Goal: Task Accomplishment & Management: Manage account settings

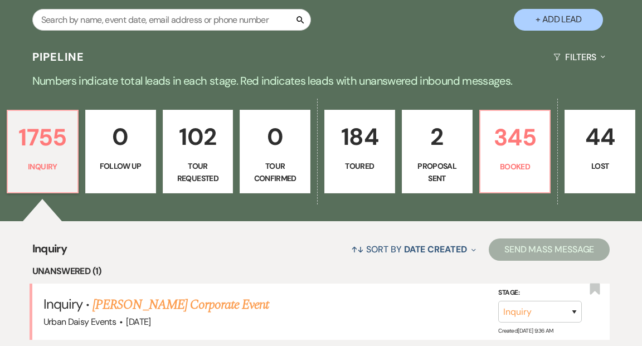
scroll to position [256, 0]
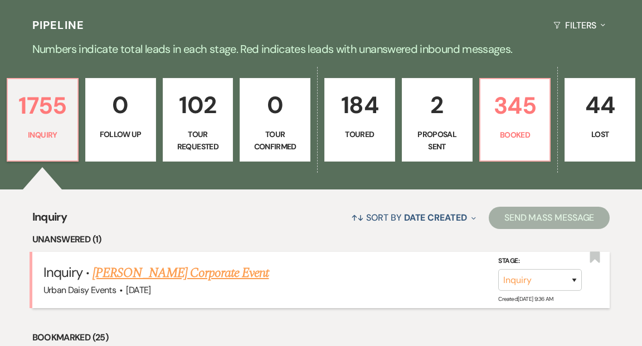
click at [234, 263] on link "[PERSON_NAME] Corporate Event" at bounding box center [180, 273] width 176 height 20
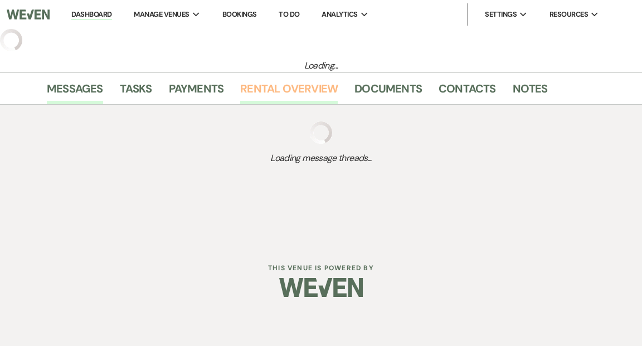
select select "5"
select select "9"
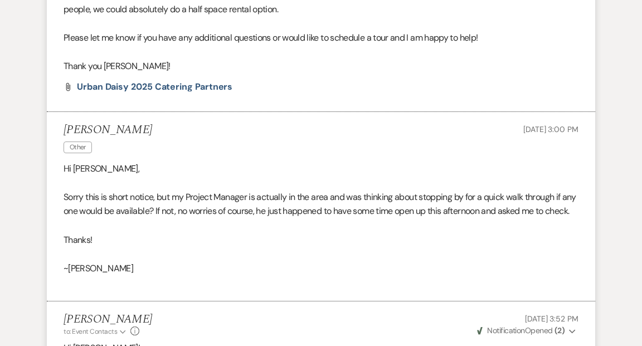
scroll to position [1702, 0]
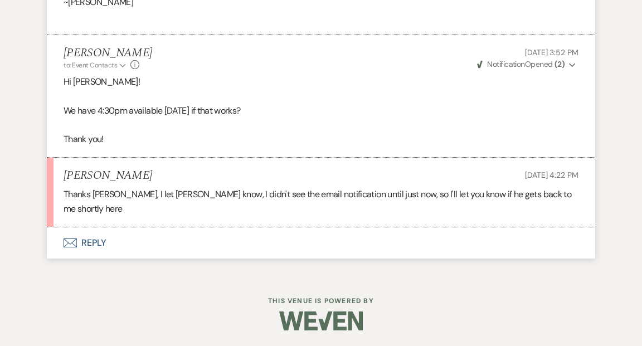
click at [92, 240] on button "Envelope Reply" at bounding box center [321, 242] width 548 height 31
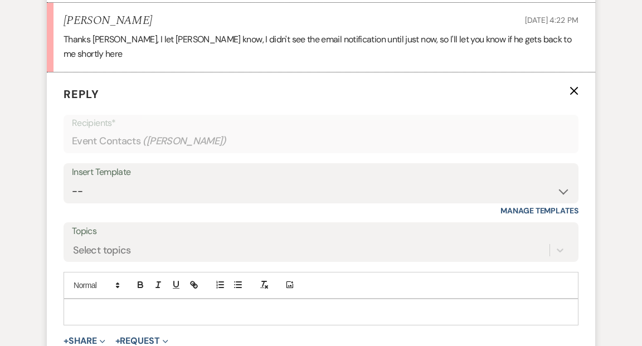
scroll to position [1871, 0]
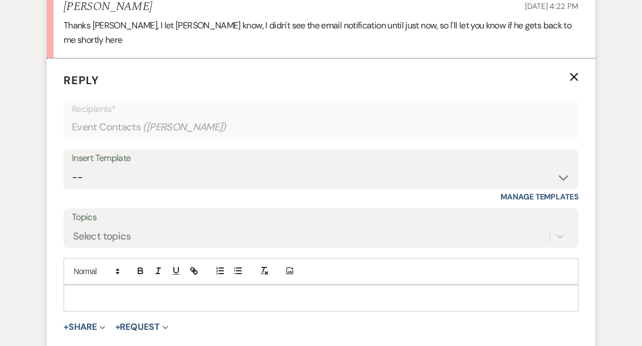
click at [83, 292] on p at bounding box center [320, 298] width 497 height 12
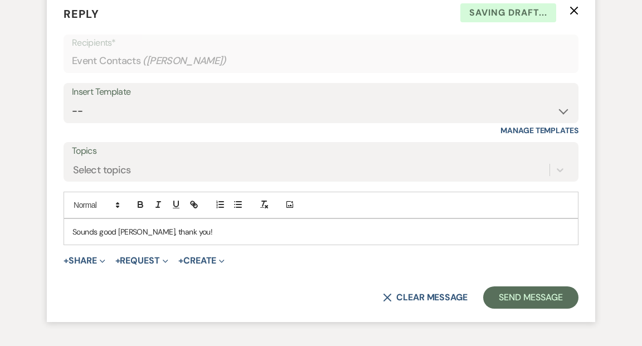
scroll to position [2013, 0]
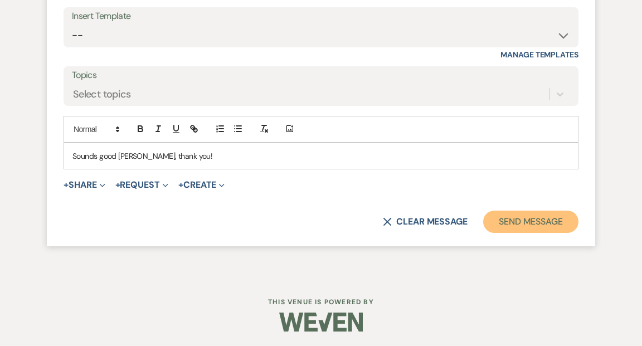
click at [508, 219] on button "Send Message" at bounding box center [530, 221] width 95 height 22
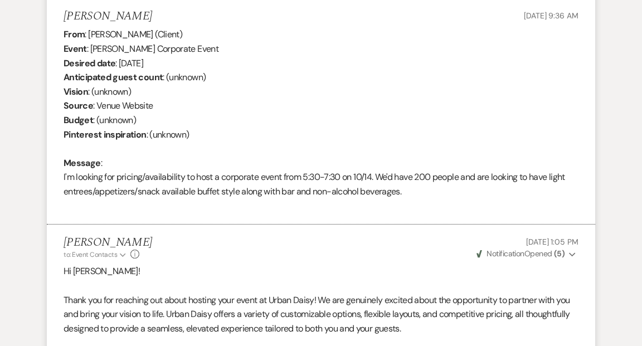
scroll to position [0, 0]
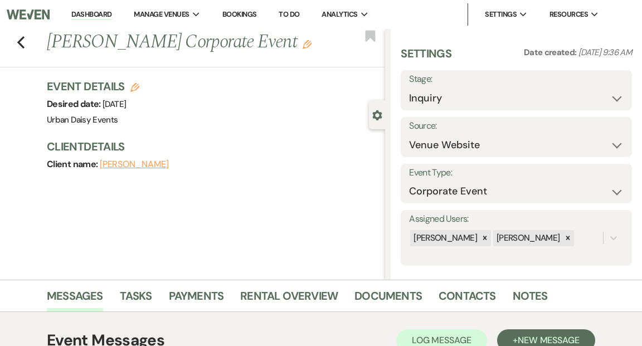
click at [91, 12] on link "Dashboard" at bounding box center [91, 14] width 40 height 11
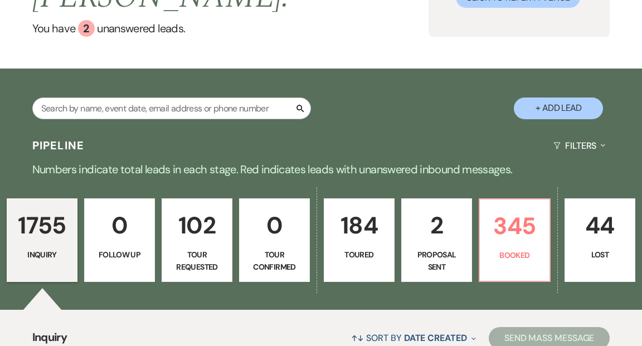
scroll to position [140, 0]
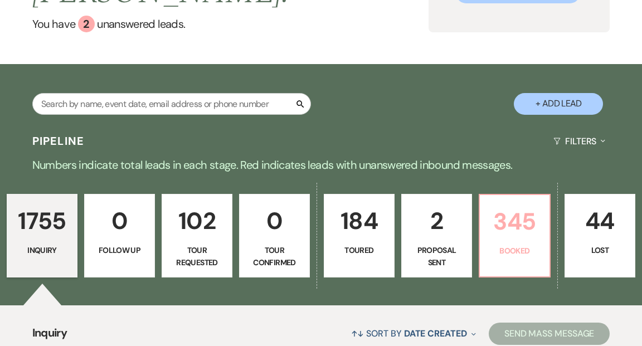
click at [515, 203] on p "345" at bounding box center [514, 221] width 56 height 37
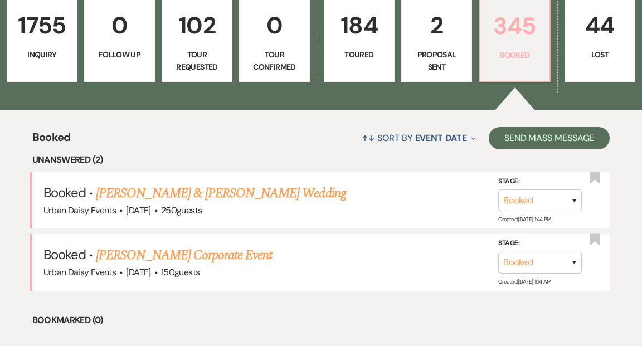
scroll to position [427, 0]
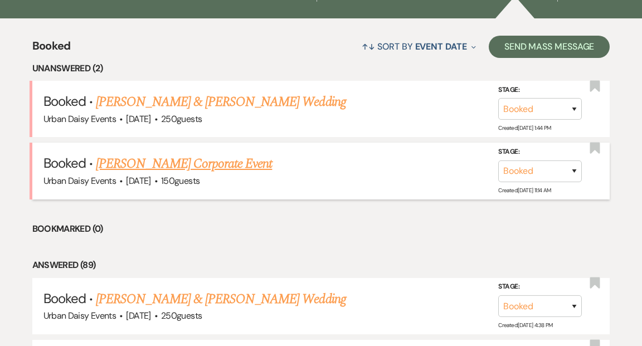
click at [219, 154] on link "[PERSON_NAME] Corporate Event" at bounding box center [184, 164] width 176 height 20
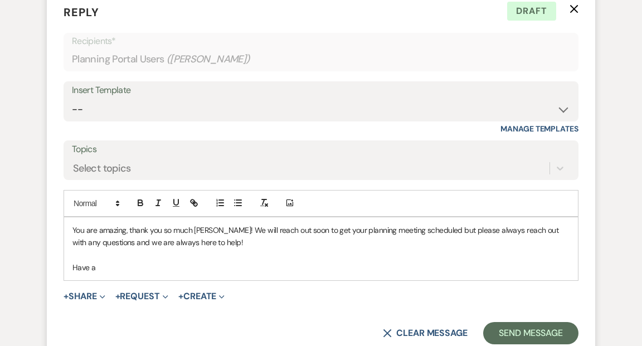
scroll to position [855, 0]
click at [100, 269] on p "Have a" at bounding box center [320, 267] width 497 height 12
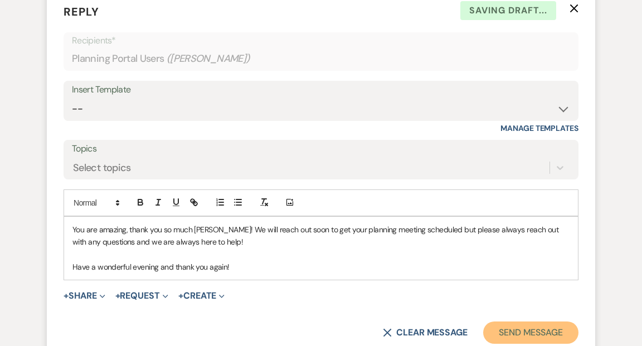
click at [542, 332] on button "Send Message" at bounding box center [530, 332] width 95 height 22
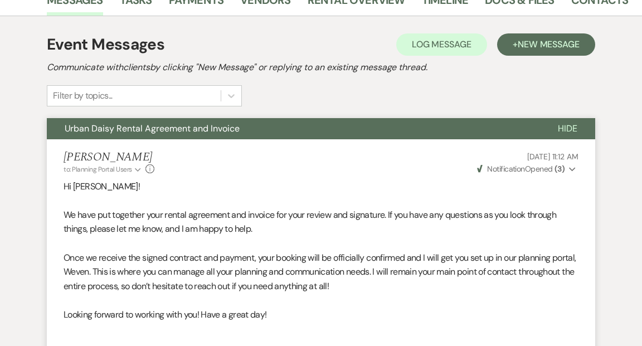
scroll to position [0, 0]
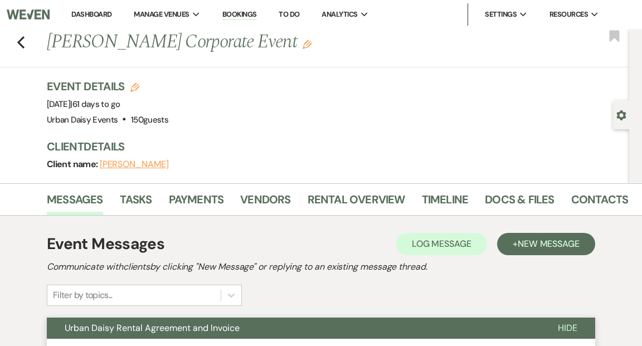
click at [619, 117] on use "button" at bounding box center [620, 115] width 9 height 10
select select "12"
select select "9"
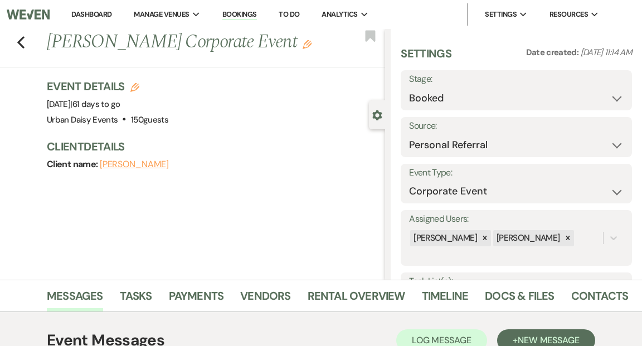
click at [89, 11] on link "Dashboard" at bounding box center [91, 13] width 40 height 9
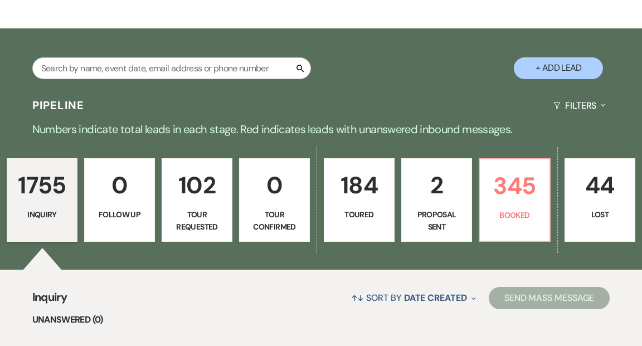
scroll to position [203, 0]
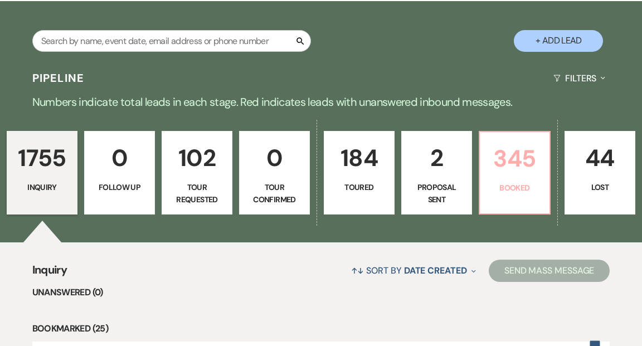
click at [507, 182] on p "Booked" at bounding box center [514, 188] width 56 height 12
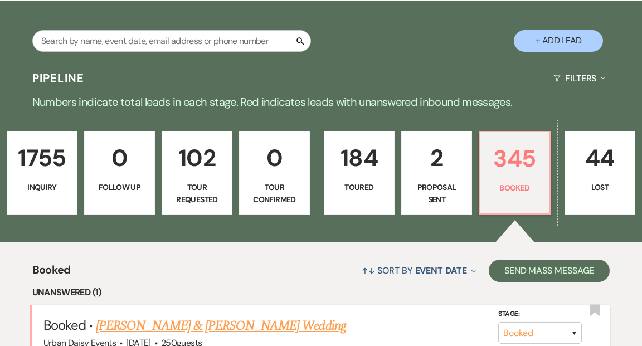
click at [239, 316] on link "[PERSON_NAME] & [PERSON_NAME] Wedding" at bounding box center [220, 326] width 249 height 20
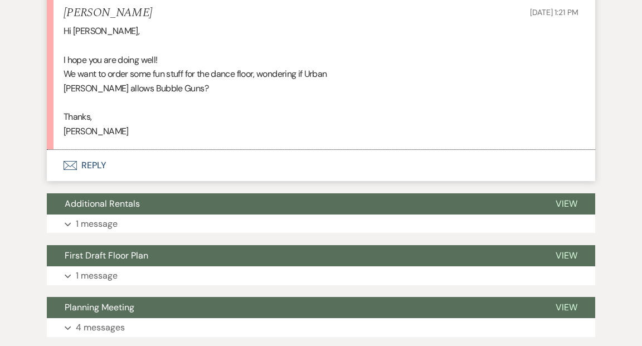
scroll to position [3388, 0]
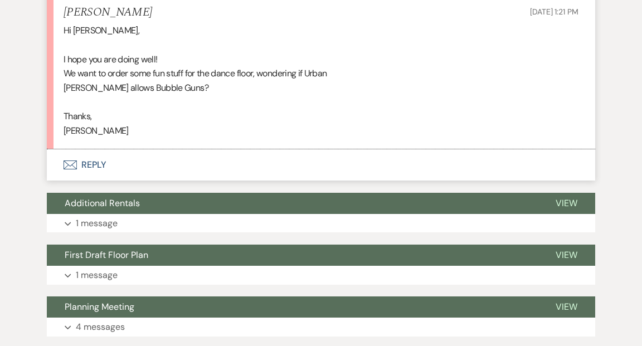
click at [99, 180] on button "Envelope Reply" at bounding box center [321, 164] width 548 height 31
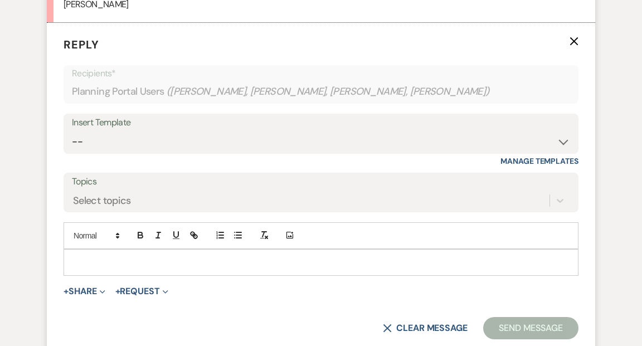
scroll to position [3556, 0]
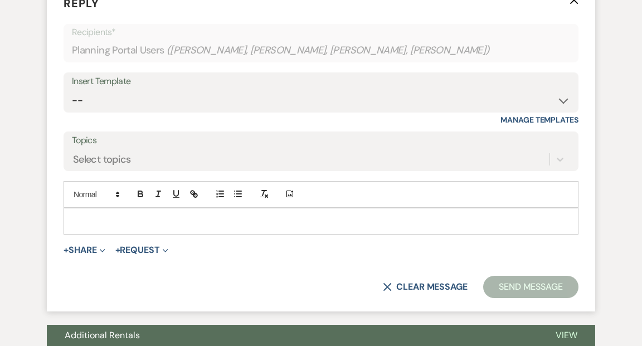
click at [95, 234] on div at bounding box center [320, 221] width 513 height 26
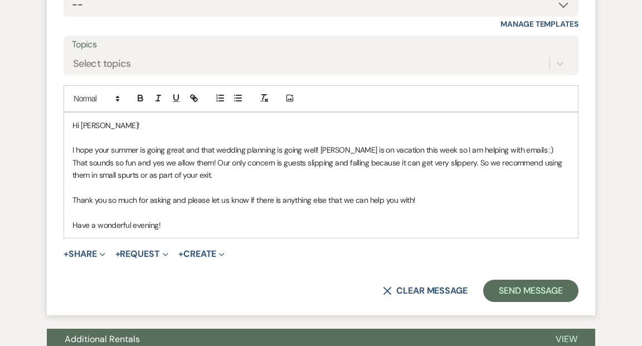
scroll to position [3654, 0]
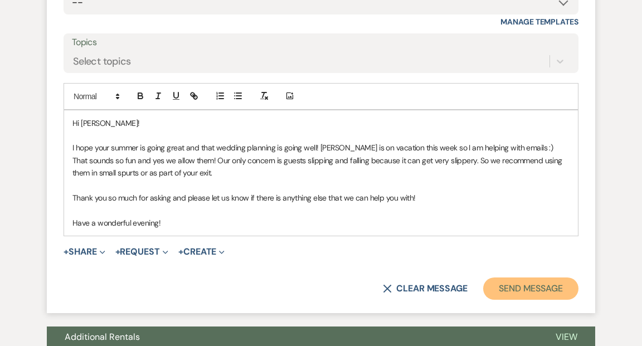
click at [492, 300] on button "Send Message" at bounding box center [530, 288] width 95 height 22
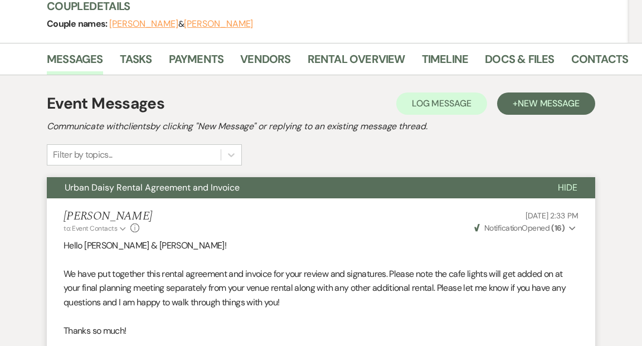
scroll to position [0, 0]
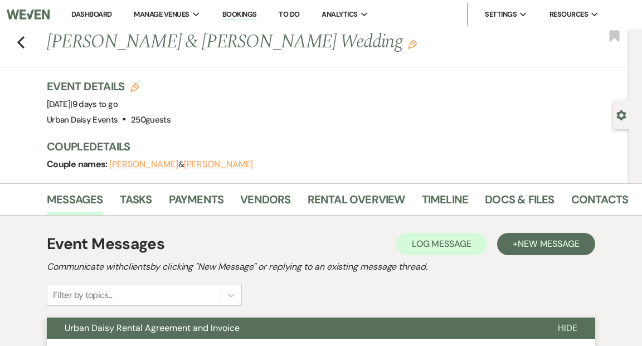
click at [95, 18] on link "Dashboard" at bounding box center [91, 13] width 40 height 9
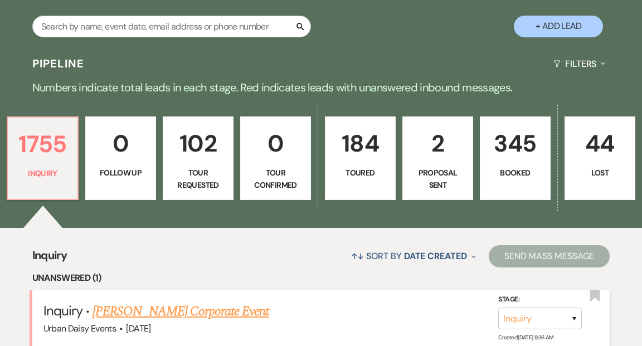
click at [132, 301] on link "[PERSON_NAME] Corporate Event" at bounding box center [180, 311] width 176 height 20
select select "5"
select select "9"
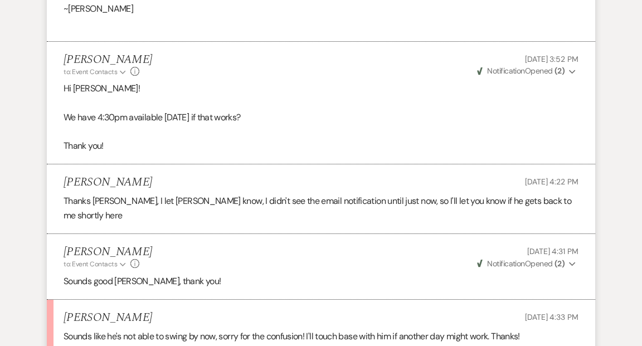
scroll to position [1823, 0]
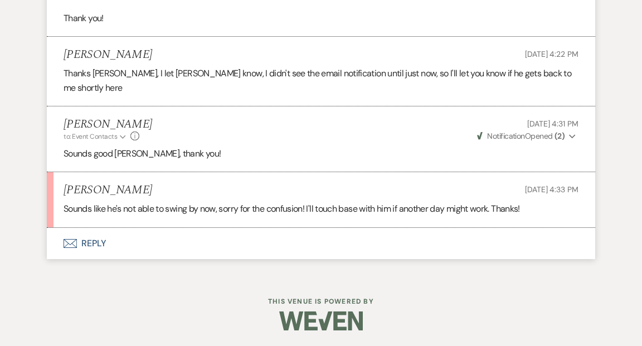
click at [89, 239] on button "Envelope Reply" at bounding box center [321, 243] width 548 height 31
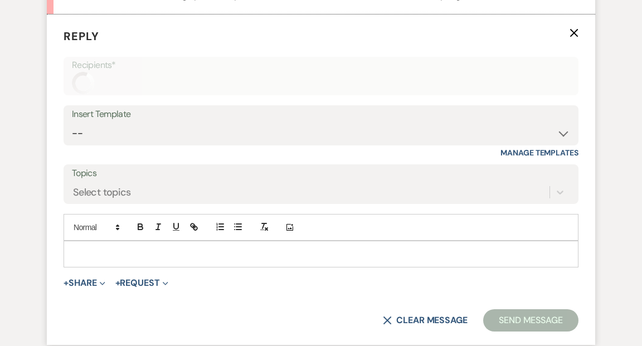
scroll to position [2041, 0]
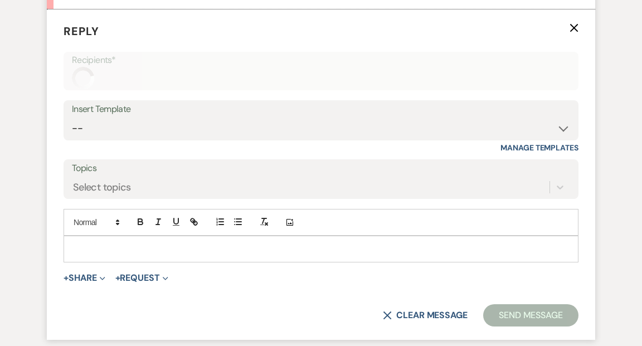
click at [76, 243] on p at bounding box center [320, 249] width 497 height 12
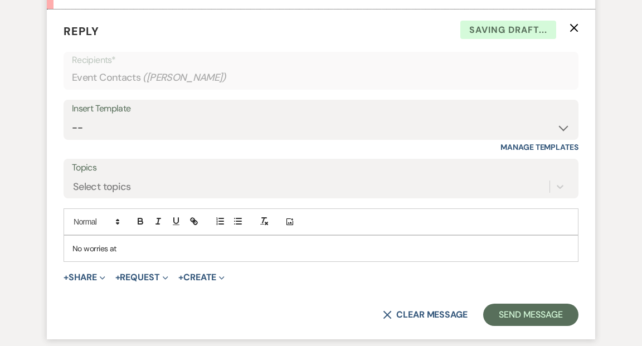
scroll to position [2040, 0]
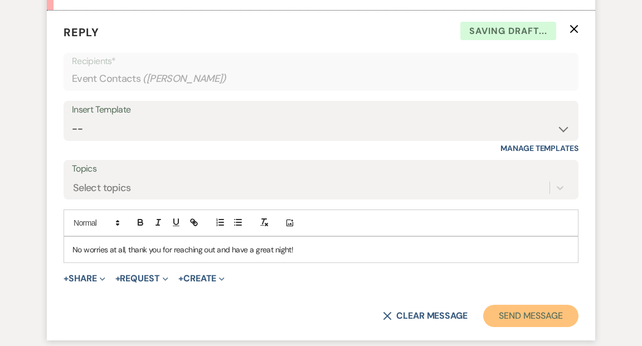
click at [532, 309] on button "Send Message" at bounding box center [530, 316] width 95 height 22
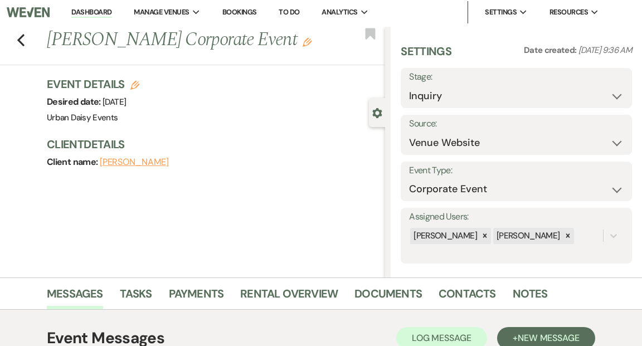
scroll to position [0, 0]
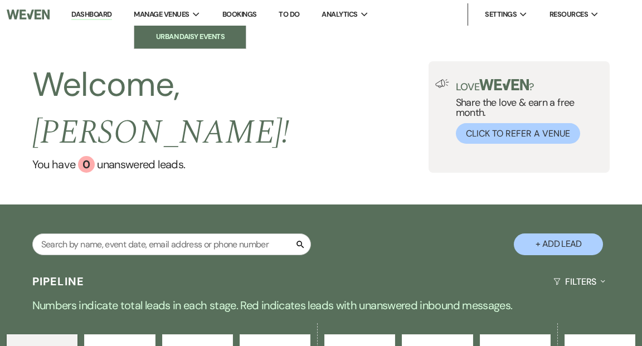
click at [179, 42] on li "Urban Daisy Events" at bounding box center [190, 36] width 100 height 11
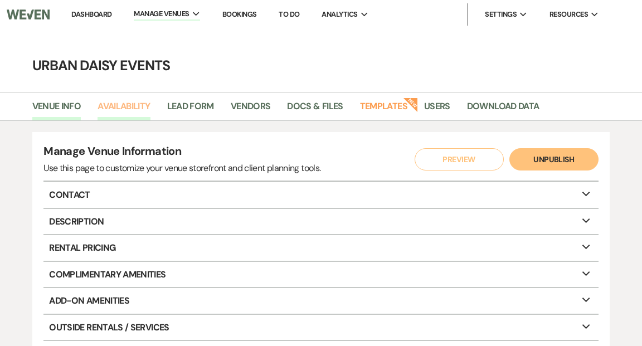
click at [129, 102] on link "Availability" at bounding box center [123, 109] width 52 height 21
select select "2"
select select "2026"
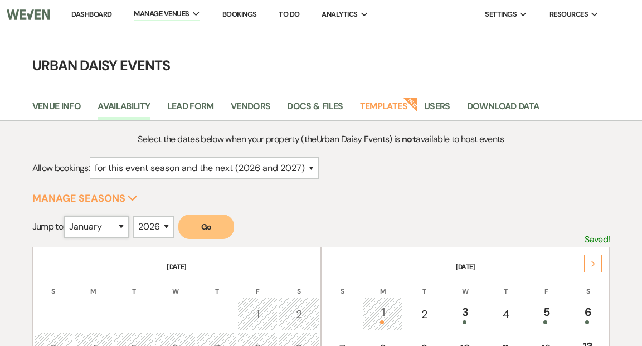
click at [122, 226] on select "January February March April May June July August September October November De…" at bounding box center [96, 227] width 65 height 22
select select "7"
click at [67, 216] on select "January February March April May June July August September October November De…" at bounding box center [96, 227] width 65 height 22
click at [221, 227] on button "Go" at bounding box center [206, 226] width 56 height 25
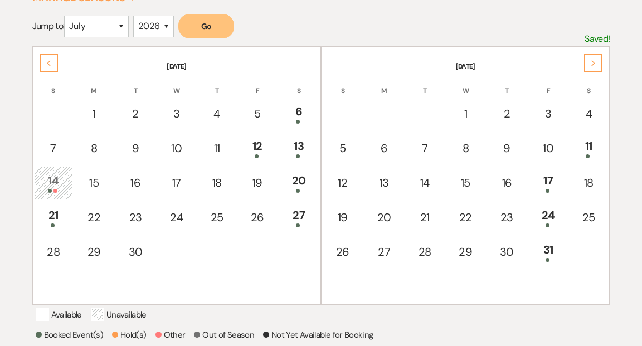
scroll to position [201, 0]
click at [46, 61] on icon "Previous" at bounding box center [49, 63] width 6 height 7
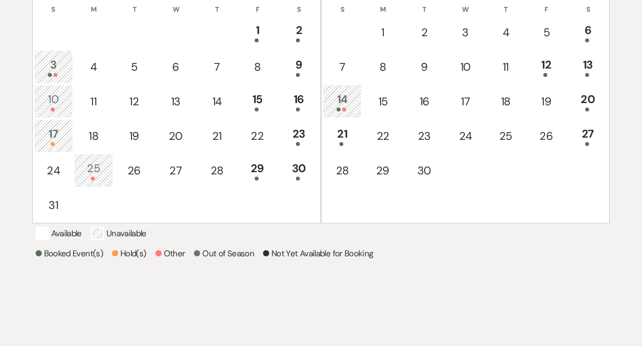
scroll to position [183, 0]
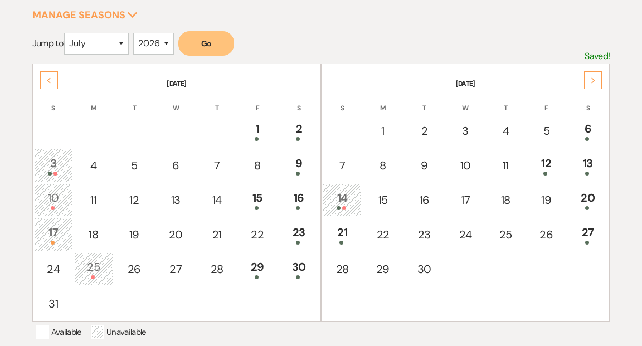
click at [341, 200] on div "14" at bounding box center [342, 199] width 27 height 21
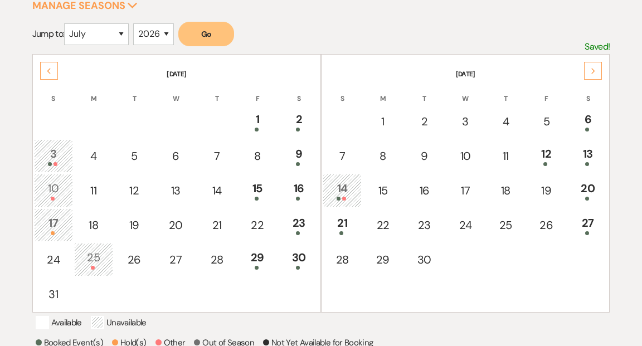
scroll to position [187, 0]
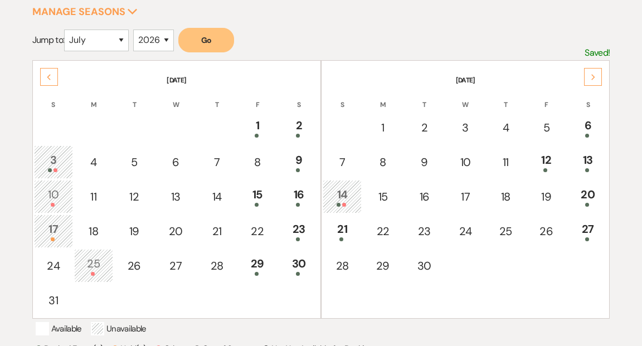
click at [589, 72] on div "Next" at bounding box center [593, 77] width 18 height 18
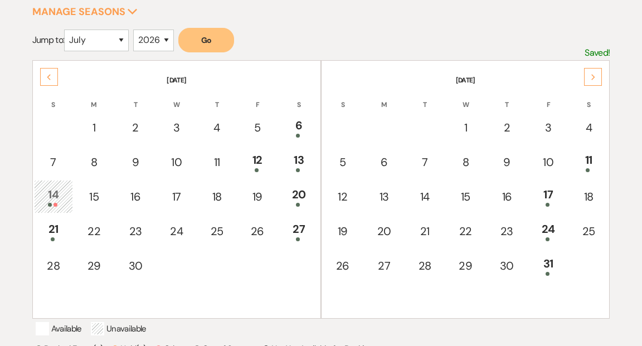
click at [595, 74] on icon "Next" at bounding box center [593, 77] width 6 height 7
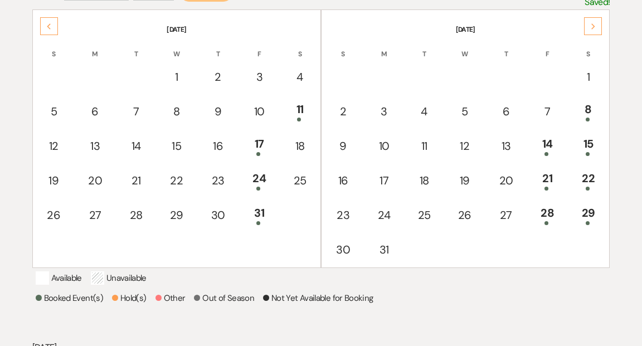
scroll to position [238, 0]
